Goal: Task Accomplishment & Management: Manage account settings

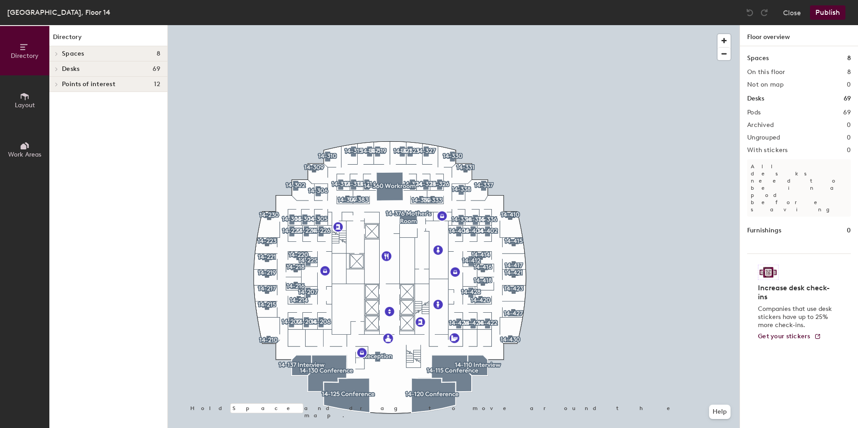
click at [425, 1] on div "[GEOGRAPHIC_DATA], Floor 14 Close Publish" at bounding box center [429, 12] width 858 height 25
click at [425, 16] on button "Close" at bounding box center [792, 12] width 18 height 14
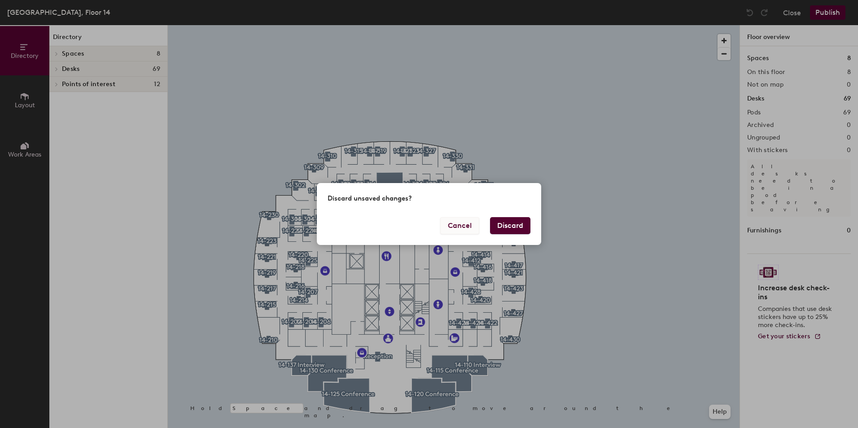
click at [425, 228] on button "Cancel" at bounding box center [459, 225] width 39 height 17
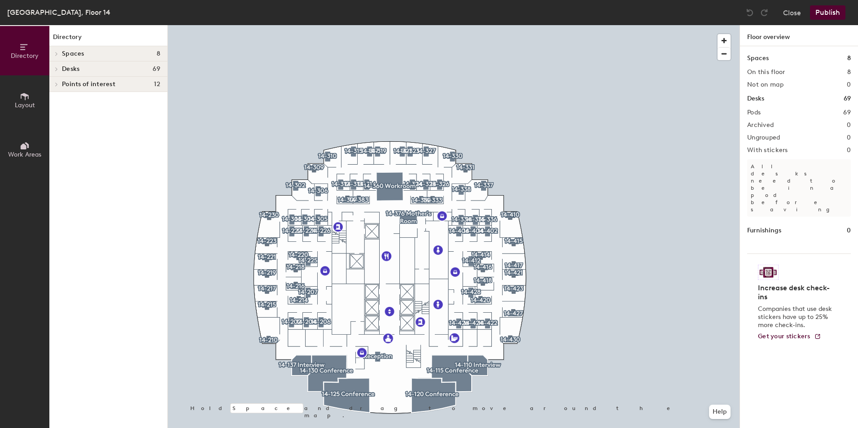
click at [425, 8] on button "Publish" at bounding box center [827, 12] width 35 height 14
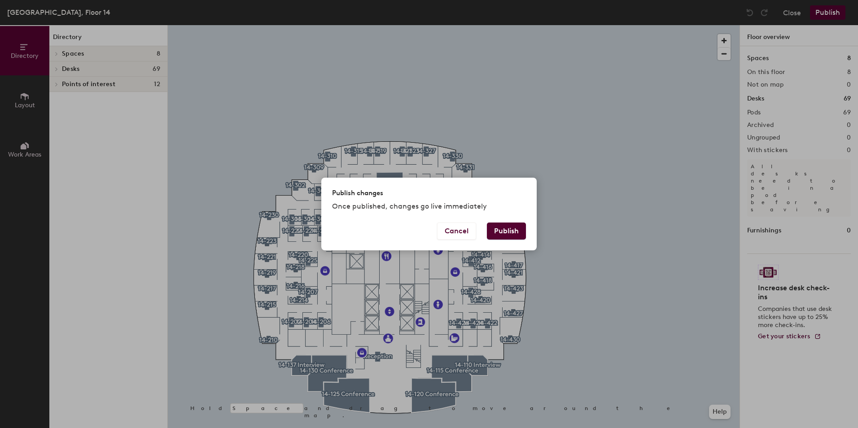
click at [425, 244] on div "Cancel Publish" at bounding box center [428, 237] width 215 height 28
click at [425, 227] on button "Publish" at bounding box center [506, 231] width 39 height 17
